Goal: Information Seeking & Learning: Learn about a topic

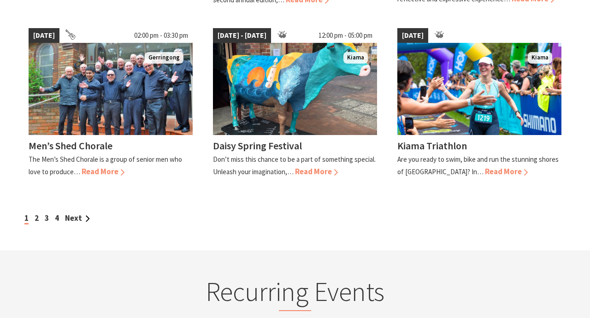
scroll to position [867, 0]
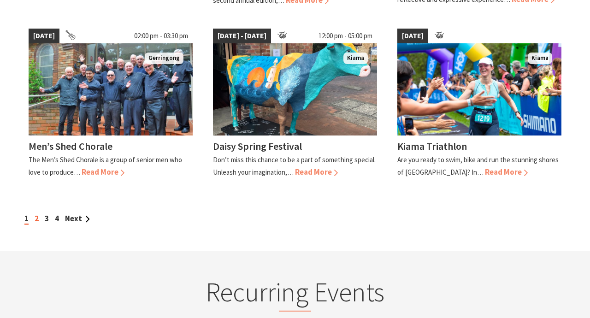
click at [37, 213] on link "2" at bounding box center [37, 218] width 4 height 10
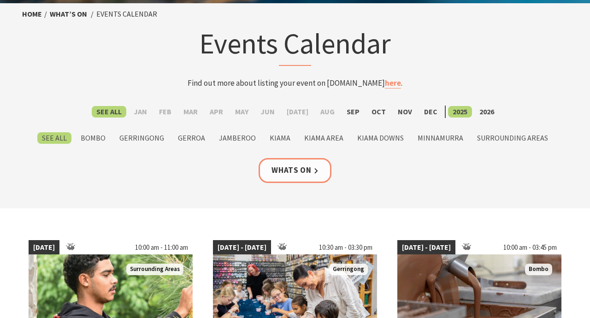
scroll to position [46, 0]
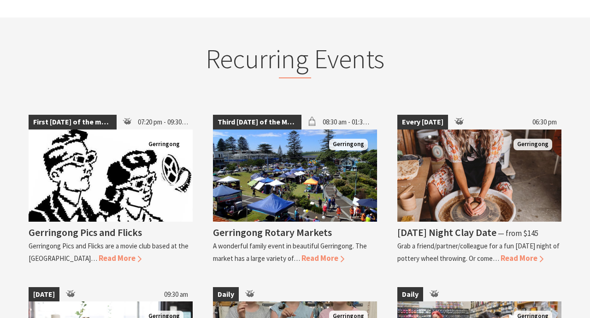
scroll to position [1054, 0]
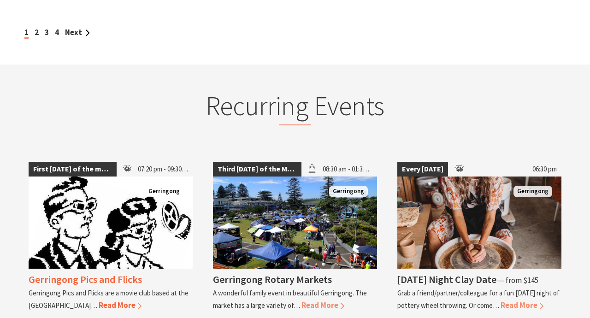
click at [139, 251] on img at bounding box center [111, 223] width 164 height 92
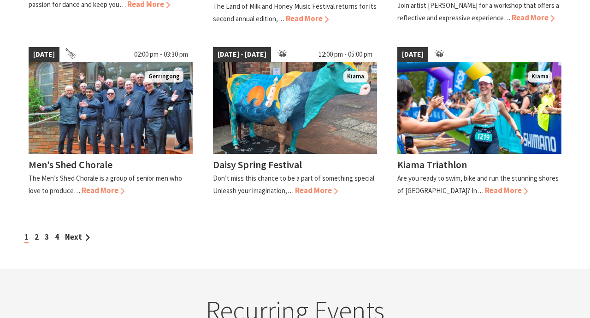
scroll to position [848, 0]
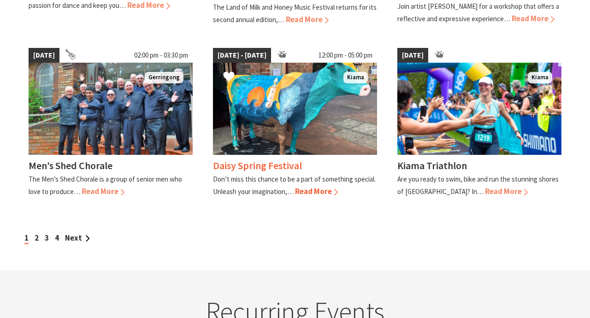
click at [290, 88] on img at bounding box center [295, 109] width 164 height 92
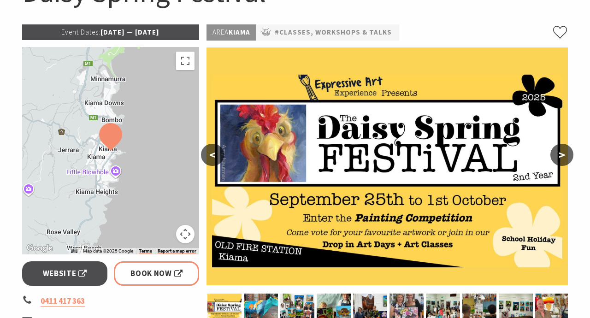
scroll to position [108, 0]
